Goal: Task Accomplishment & Management: Manage account settings

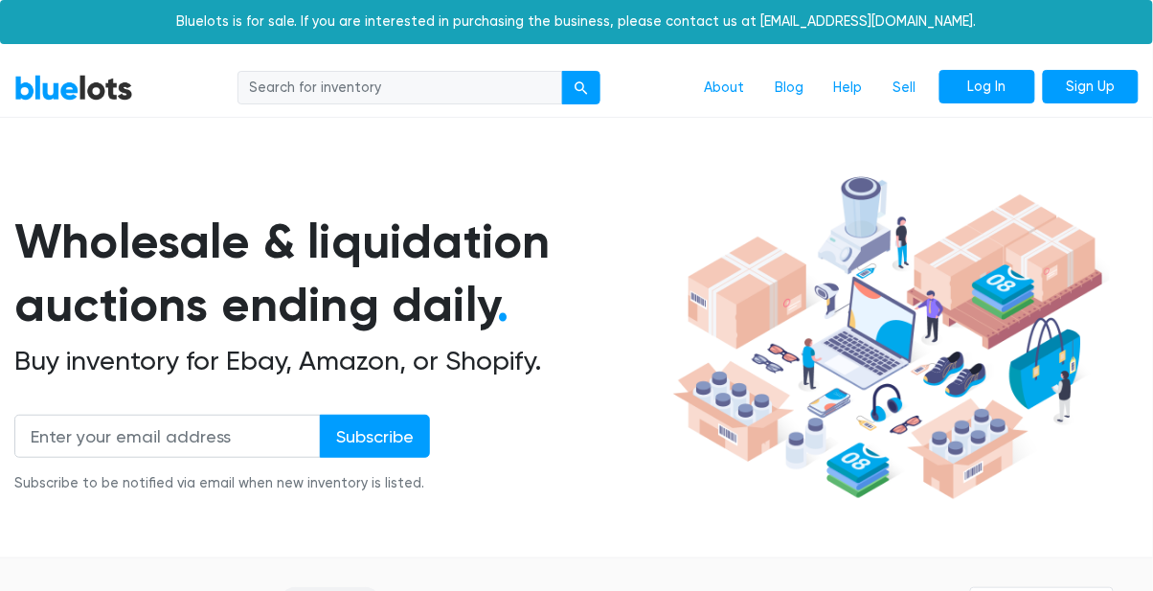
click at [971, 78] on link "Log In" at bounding box center [988, 87] width 96 height 34
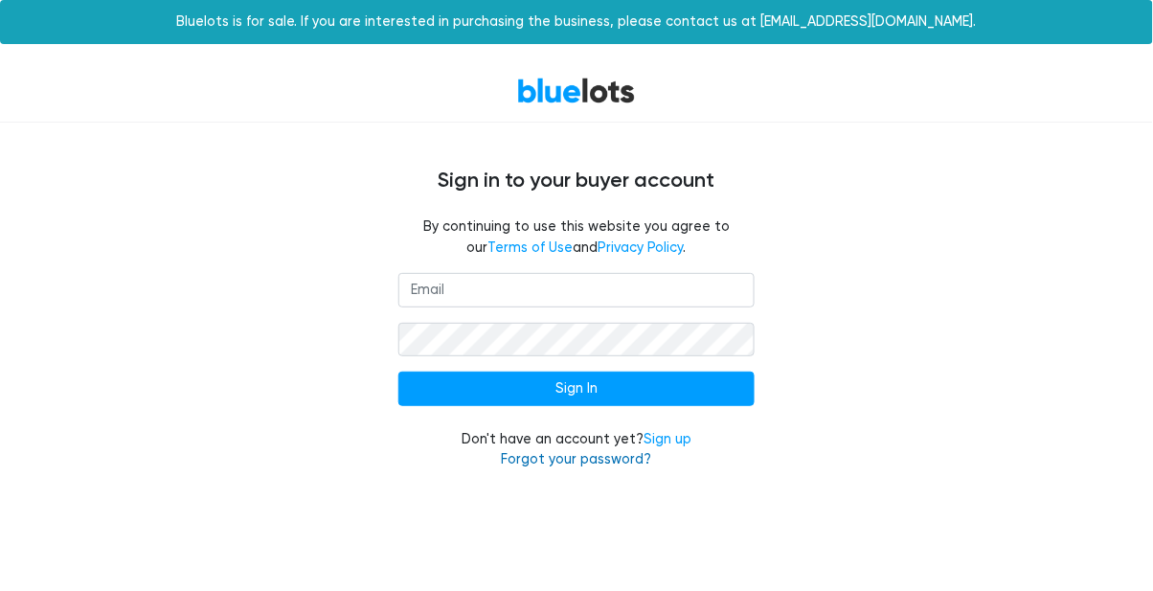
click at [573, 456] on link "Forgot your password?" at bounding box center [576, 459] width 150 height 16
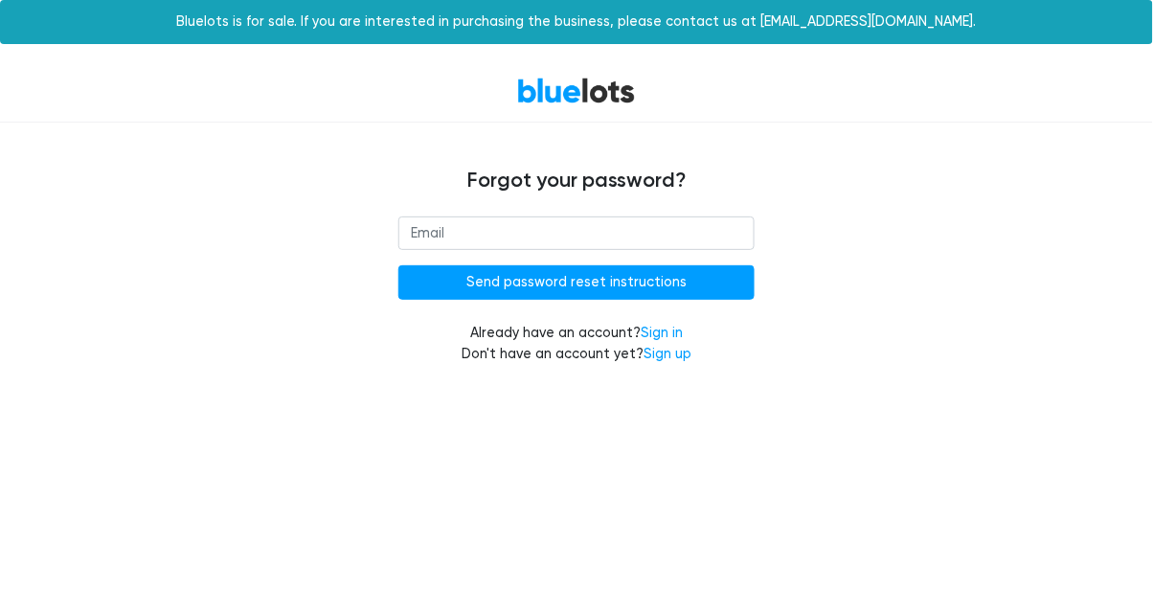
click at [623, 238] on input "email" at bounding box center [575, 233] width 355 height 34
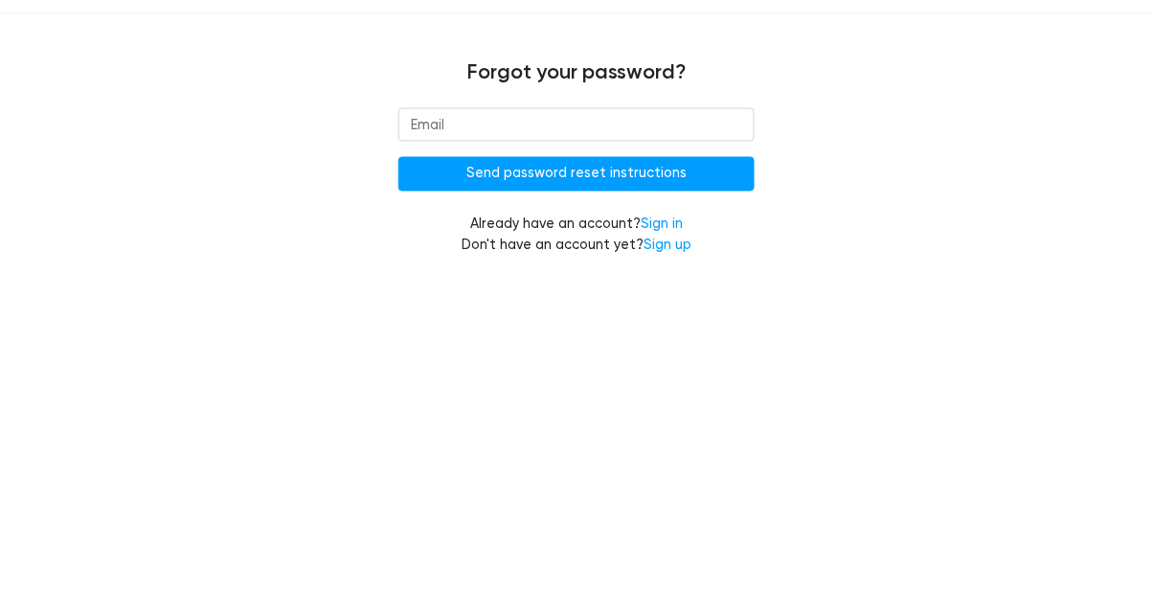
type input "[EMAIL_ADDRESS][DOMAIN_NAME]"
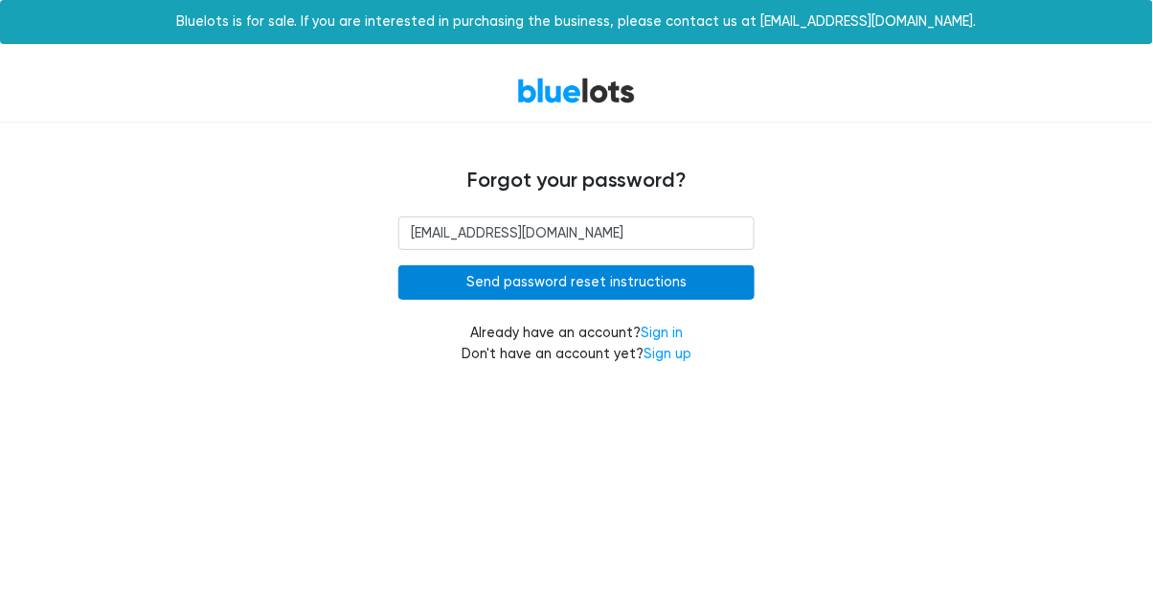
click at [617, 298] on input "Send password reset instructions" at bounding box center [575, 282] width 355 height 34
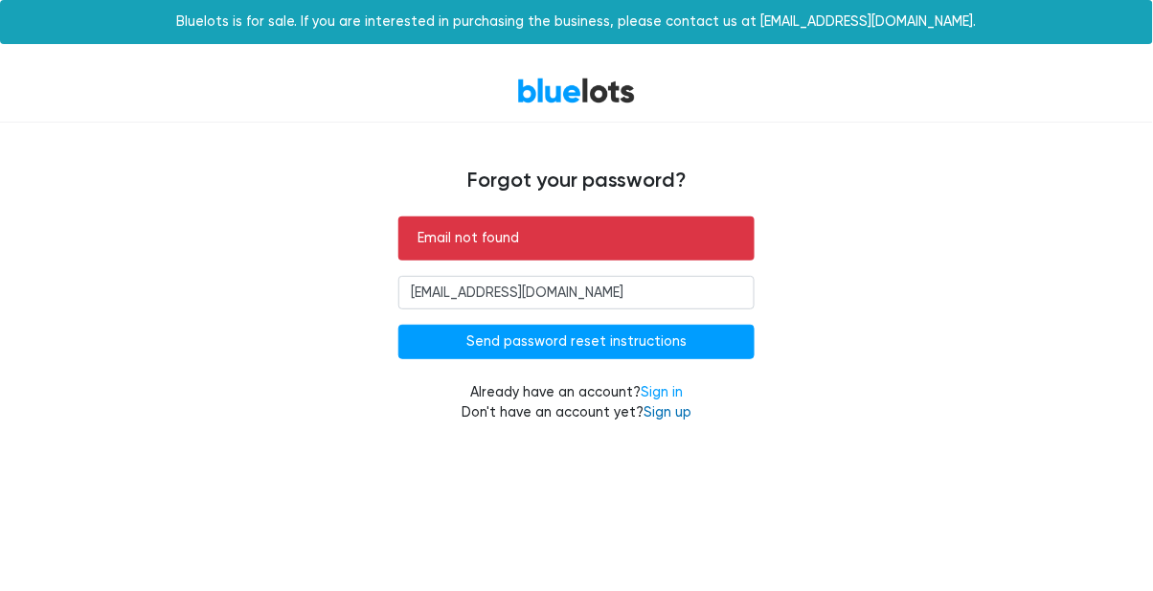
click at [668, 418] on link "Sign up" at bounding box center [668, 412] width 48 height 16
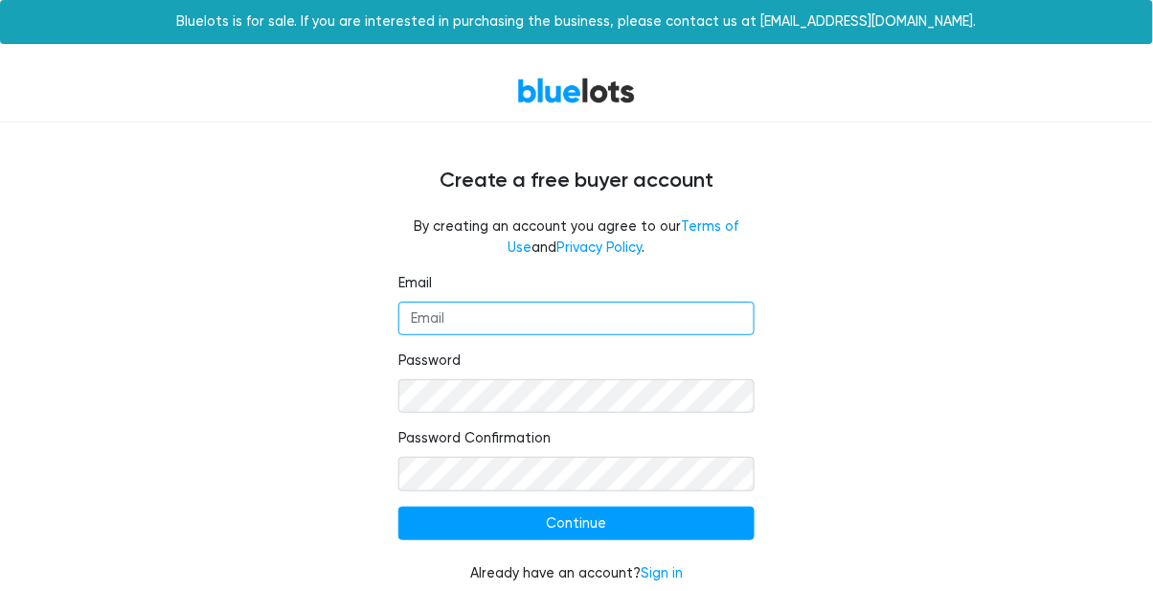
click at [607, 325] on input "Email" at bounding box center [575, 319] width 355 height 34
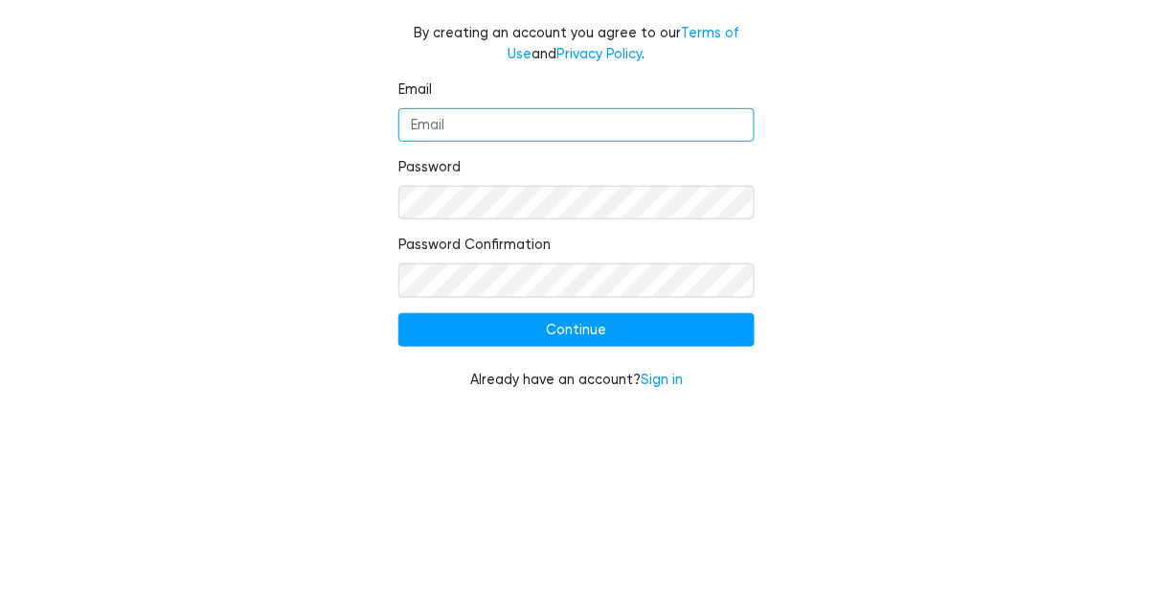
type input "odysseyh@gmail.com"
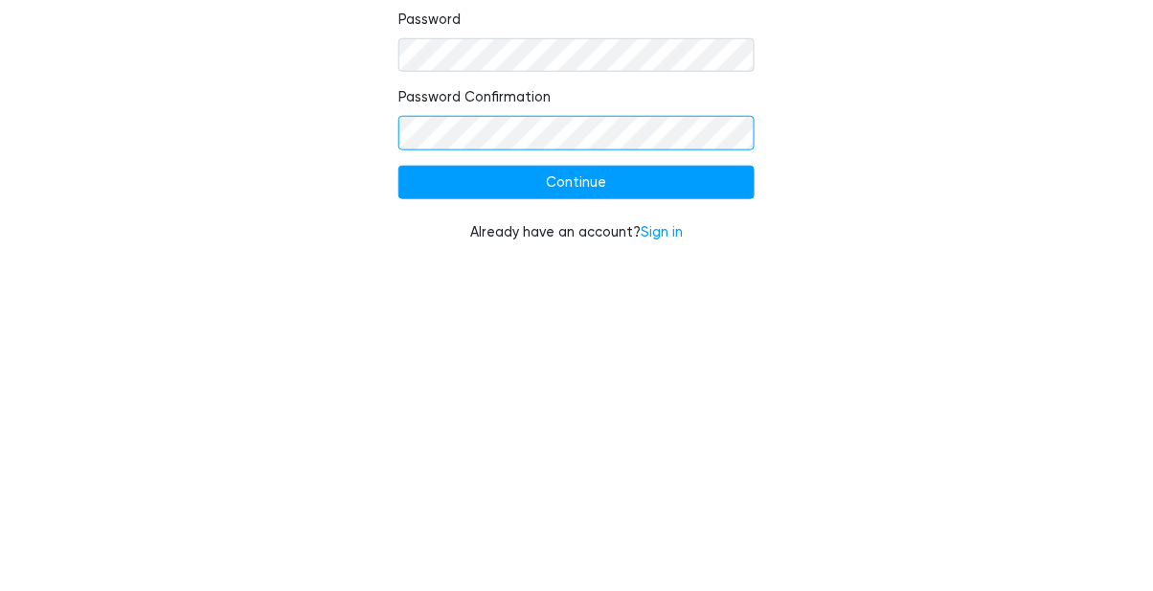
scroll to position [8, 0]
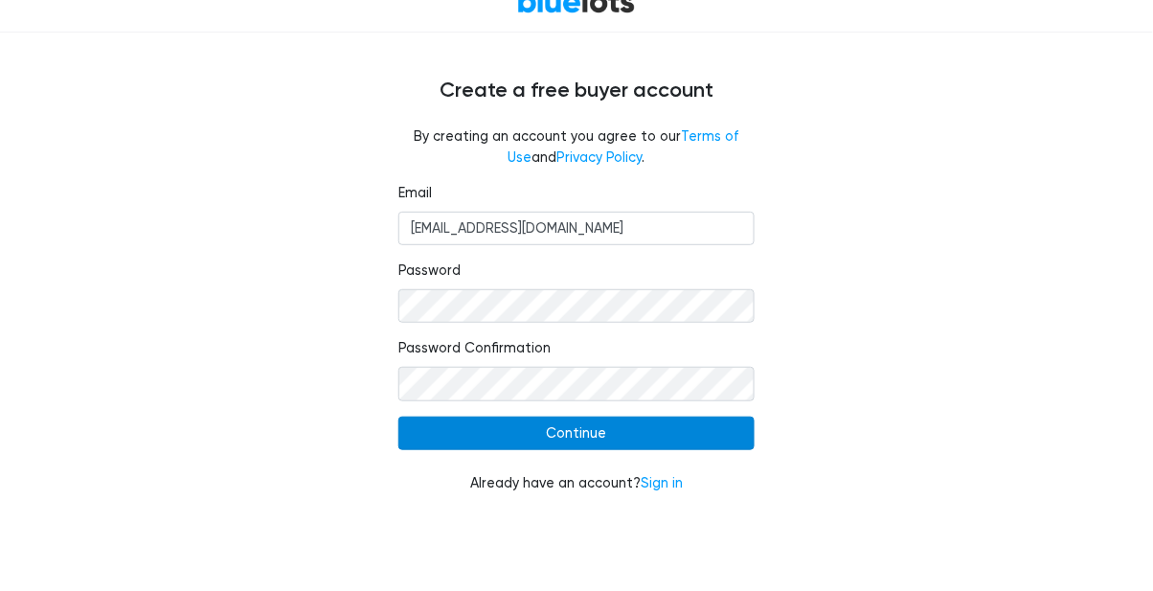
click at [635, 528] on input "Continue" at bounding box center [575, 516] width 355 height 34
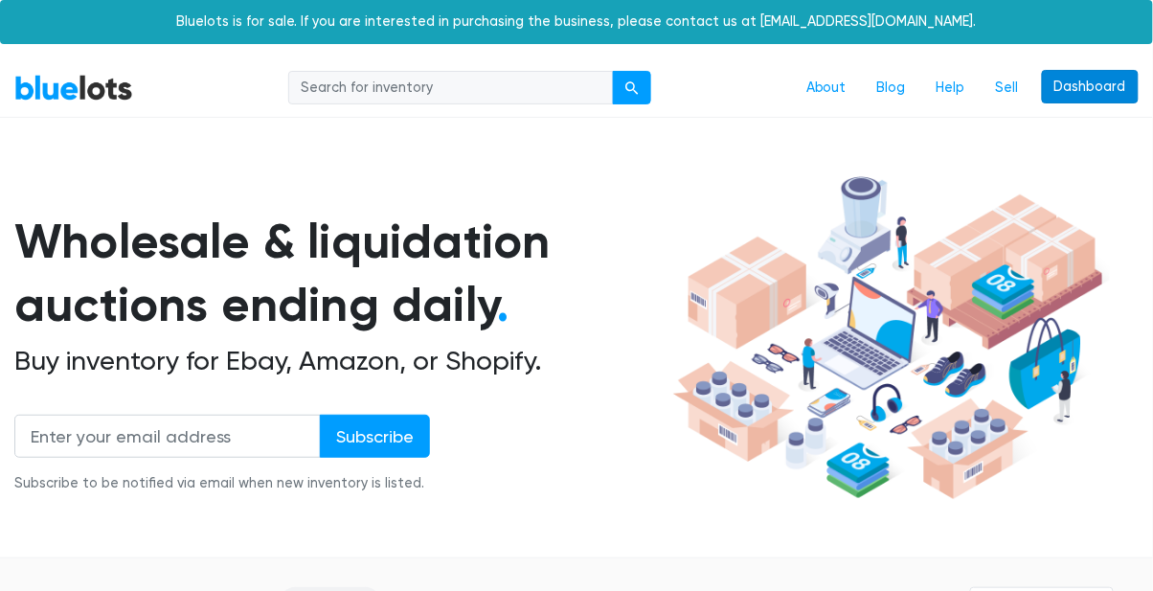
click at [1084, 74] on link "Dashboard" at bounding box center [1090, 87] width 97 height 34
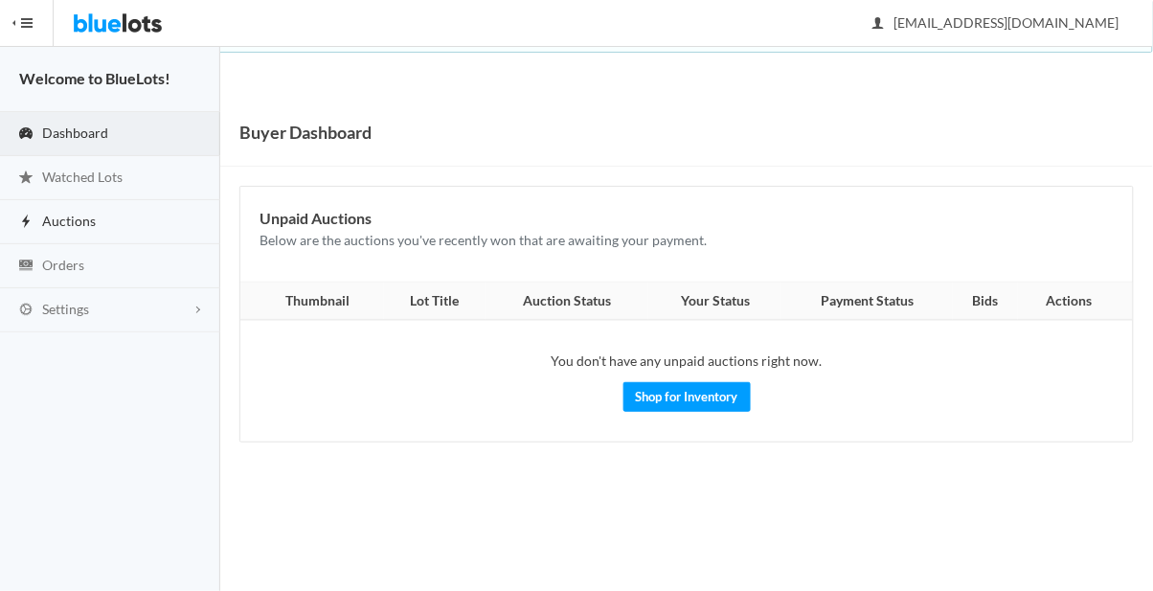
click at [98, 216] on link "Auctions" at bounding box center [110, 222] width 220 height 44
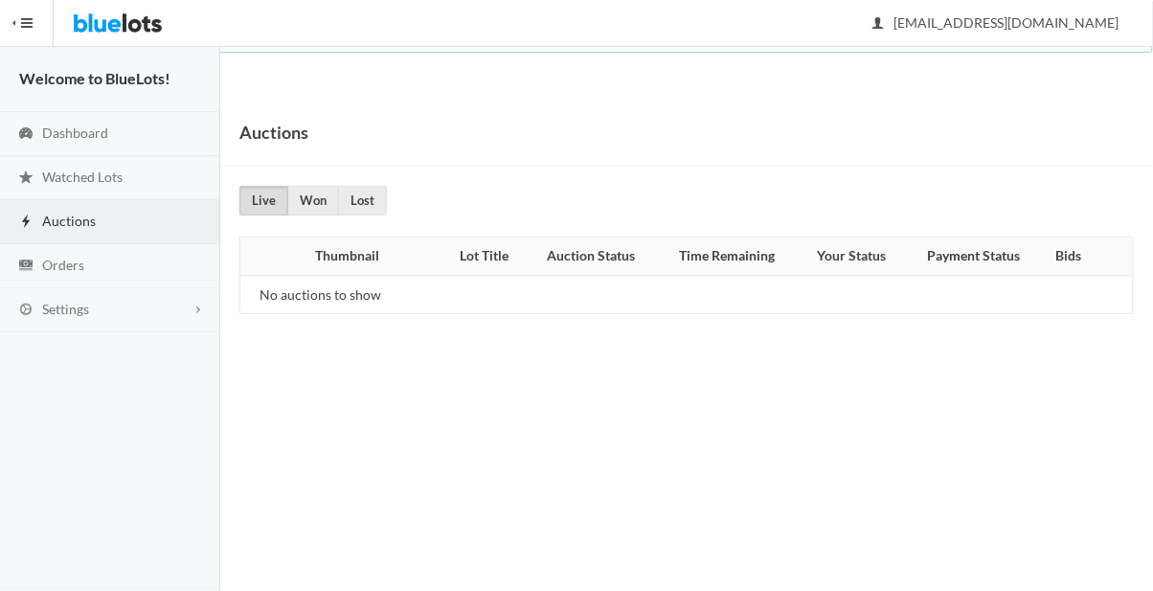
click at [22, 31] on button "HIDE MENU" at bounding box center [27, 23] width 54 height 46
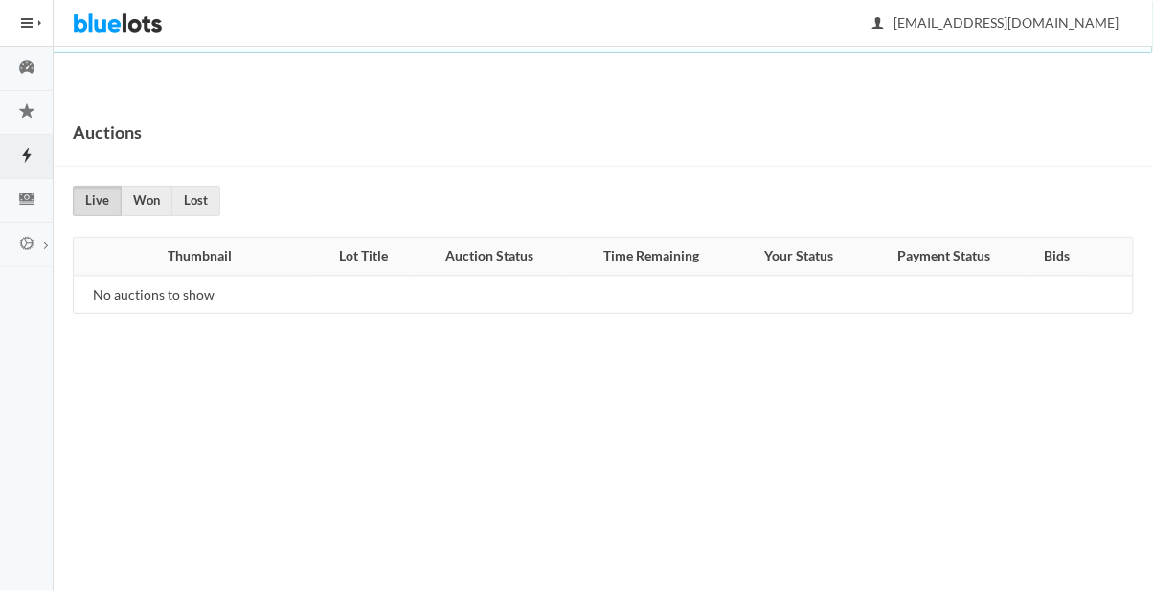
click at [24, 13] on button "HIDE MENU" at bounding box center [27, 23] width 54 height 46
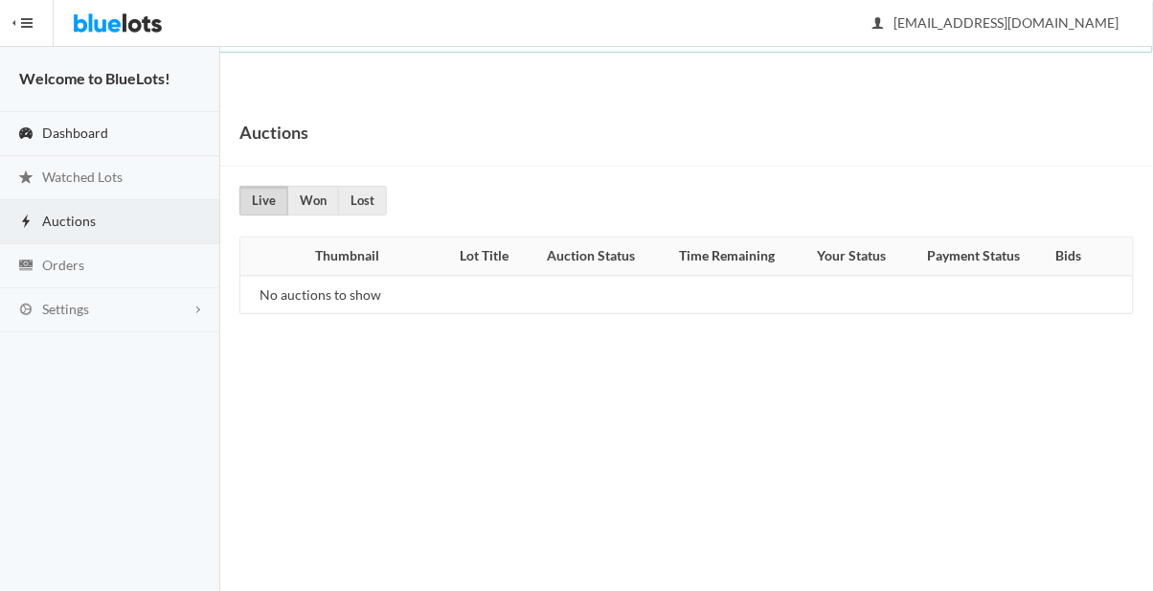
click at [123, 136] on link "Dashboard" at bounding box center [110, 134] width 220 height 44
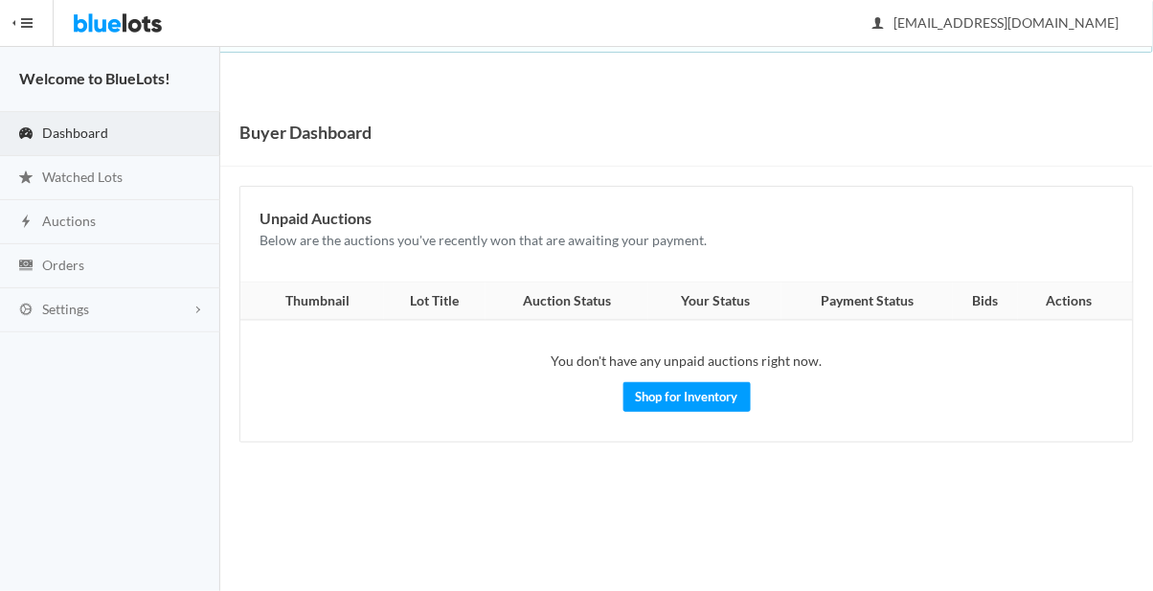
click at [140, 15] on img at bounding box center [118, 23] width 90 height 46
